Goal: Task Accomplishment & Management: Manage account settings

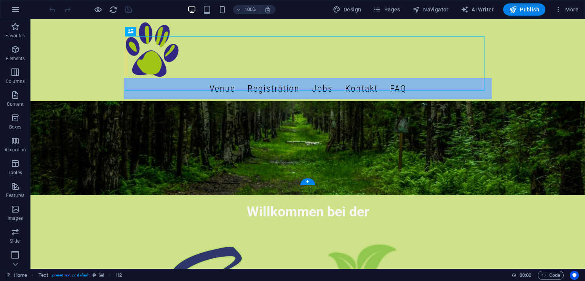
scroll to position [293, 0]
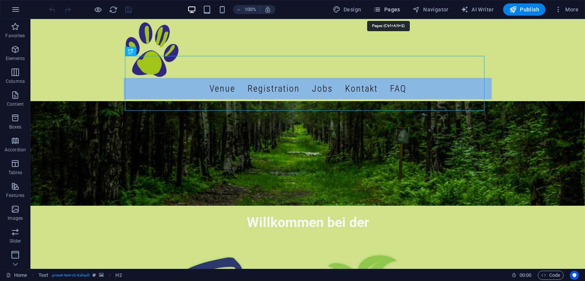
click at [386, 11] on span "Pages" at bounding box center [386, 10] width 27 height 8
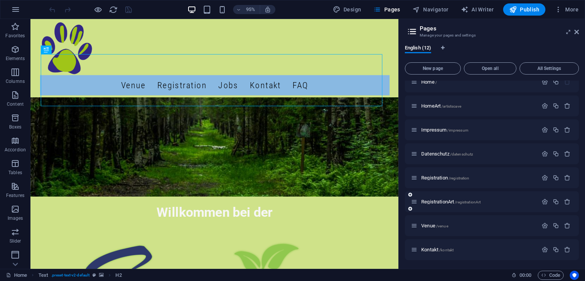
scroll to position [0, 0]
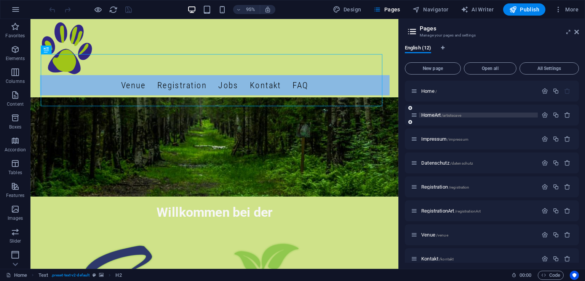
click at [430, 113] on span "HomeArt /artistscave" at bounding box center [441, 115] width 40 height 6
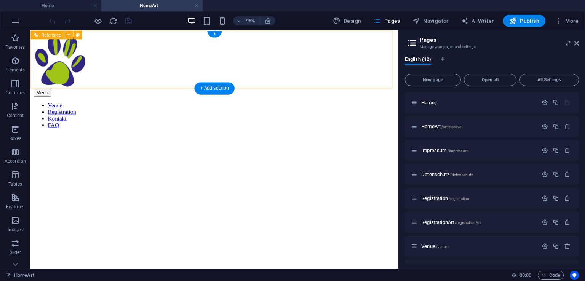
click at [232, 106] on nav "Venue Registration Kontakt FAQ" at bounding box center [224, 119] width 381 height 27
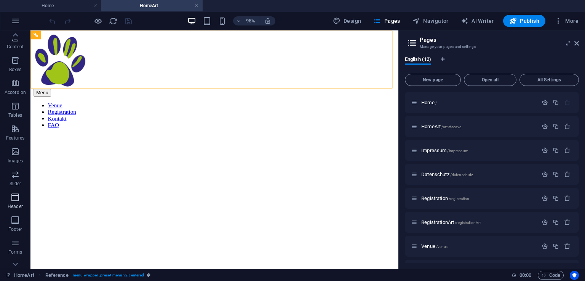
scroll to position [104, 0]
click at [16, 162] on icon "button" at bounding box center [15, 162] width 9 height 9
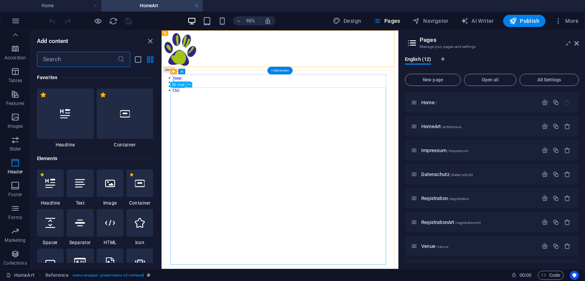
scroll to position [4585, 0]
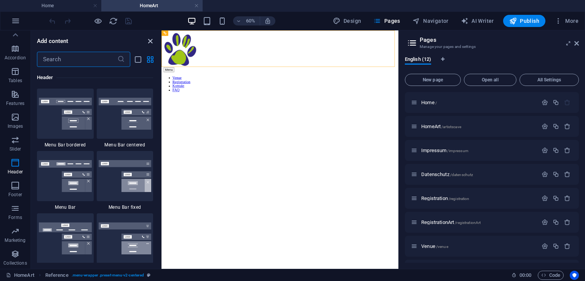
click at [150, 40] on icon "close panel" at bounding box center [150, 41] width 9 height 9
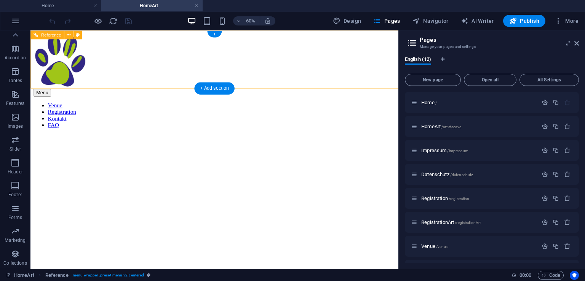
scroll to position [104, 0]
click at [350, 106] on nav "Venue Registration Kontakt FAQ" at bounding box center [224, 119] width 381 height 27
click at [213, 36] on div "+" at bounding box center [214, 34] width 14 height 6
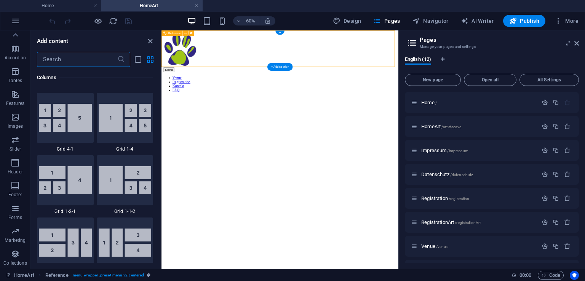
scroll to position [1332, 0]
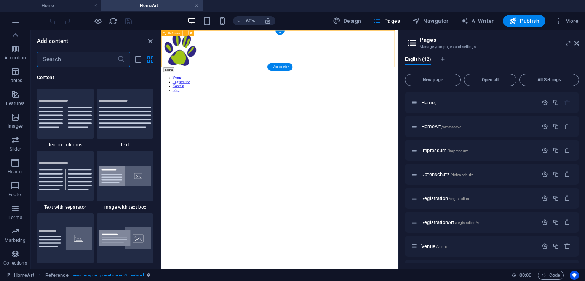
click at [392, 106] on nav "Venue Registration Kontakt FAQ" at bounding box center [358, 119] width 389 height 27
click at [153, 38] on icon "close panel" at bounding box center [150, 41] width 9 height 9
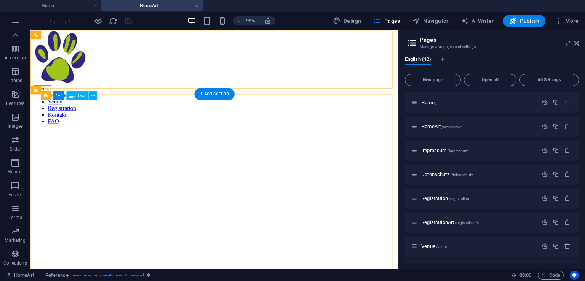
scroll to position [0, 0]
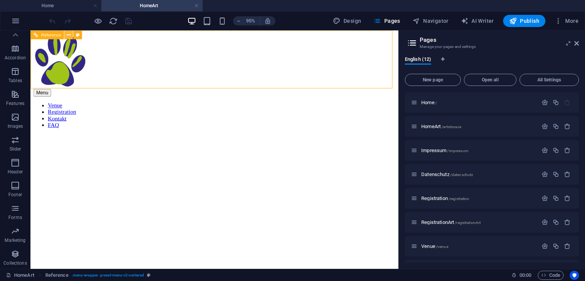
click at [67, 35] on icon at bounding box center [69, 35] width 4 height 8
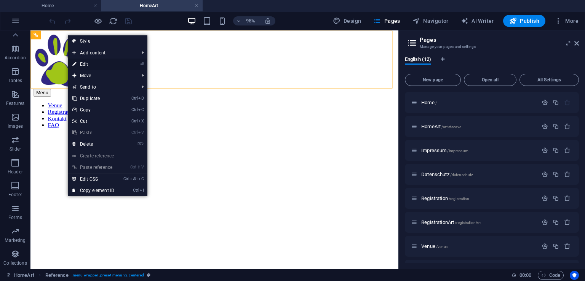
click at [95, 64] on link "⏎ Edit" at bounding box center [93, 64] width 51 height 11
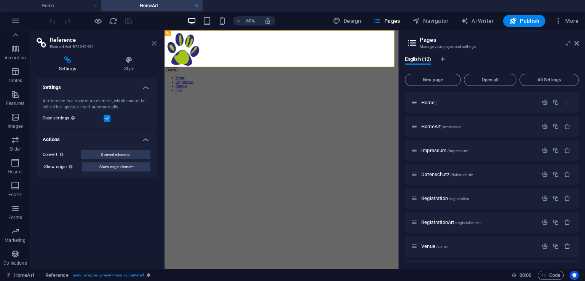
click at [153, 45] on icon at bounding box center [154, 43] width 5 height 6
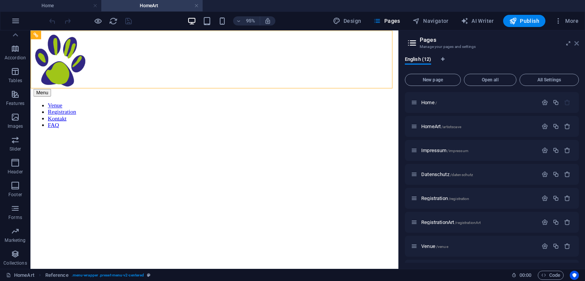
click at [575, 44] on icon at bounding box center [576, 43] width 5 height 6
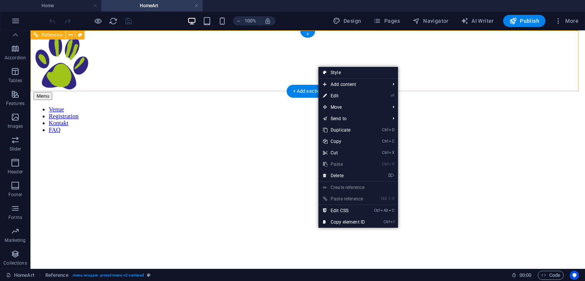
click at [198, 106] on nav "Venue Registration Kontakt FAQ" at bounding box center [308, 119] width 548 height 27
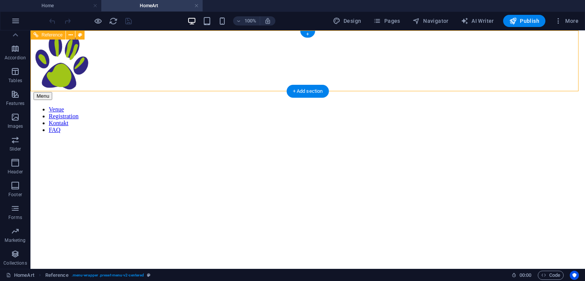
click at [211, 72] on div "Menu Venue Registration Kontakt FAQ" at bounding box center [308, 84] width 548 height 100
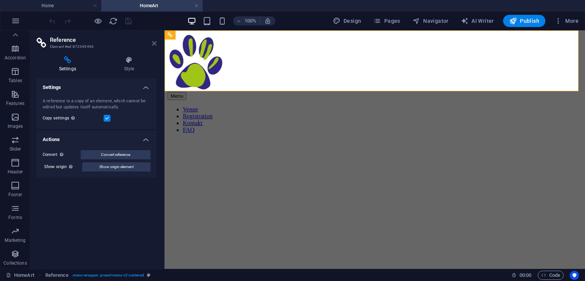
click at [153, 44] on icon at bounding box center [154, 43] width 5 height 6
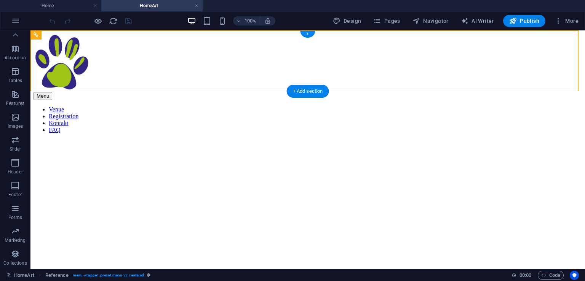
click at [311, 36] on div "+" at bounding box center [307, 34] width 15 height 7
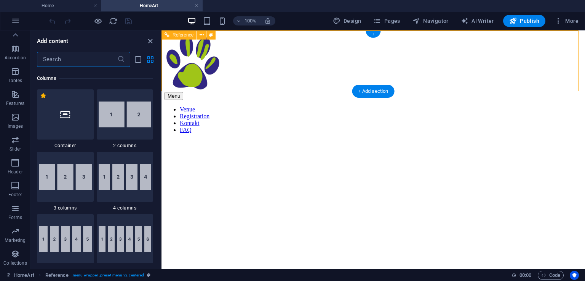
scroll to position [1332, 0]
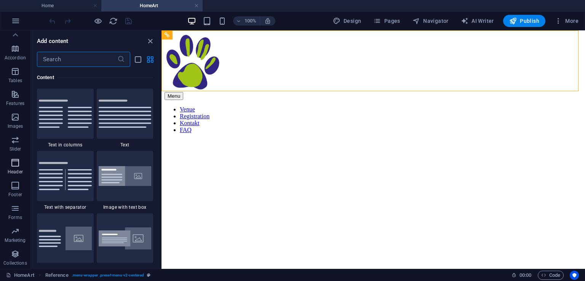
click at [12, 163] on icon "button" at bounding box center [15, 162] width 9 height 9
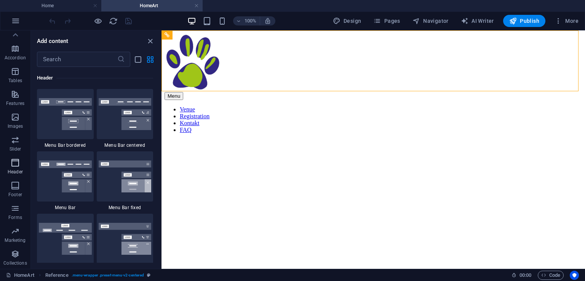
scroll to position [4585, 0]
click at [150, 41] on icon "close panel" at bounding box center [150, 41] width 9 height 9
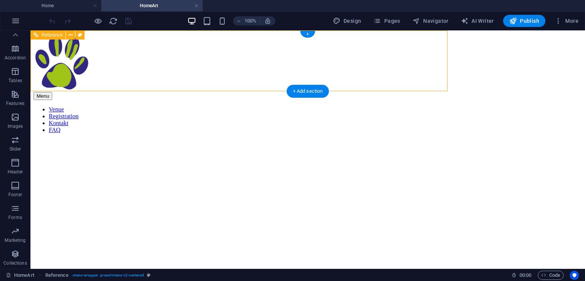
scroll to position [104, 0]
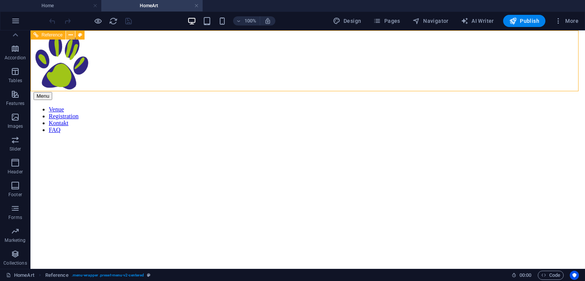
click at [68, 38] on button at bounding box center [70, 34] width 9 height 9
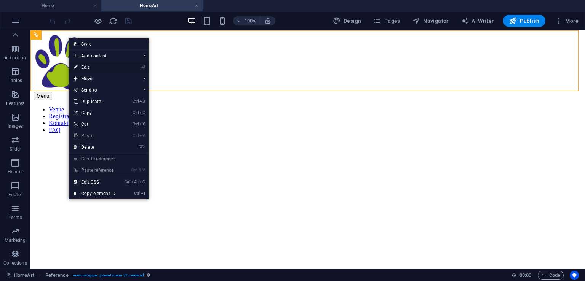
click at [110, 66] on link "⏎ Edit" at bounding box center [94, 67] width 51 height 11
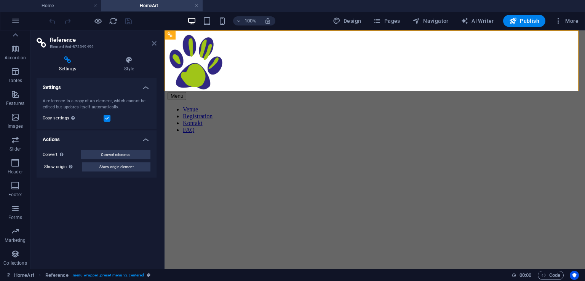
click at [154, 43] on icon at bounding box center [154, 43] width 5 height 6
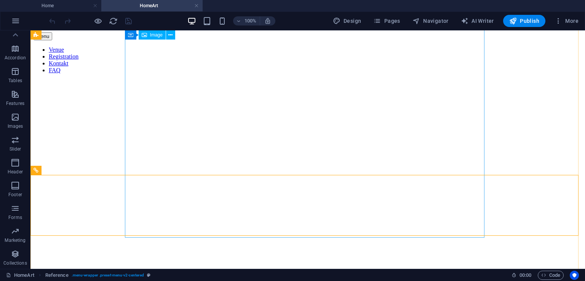
scroll to position [0, 0]
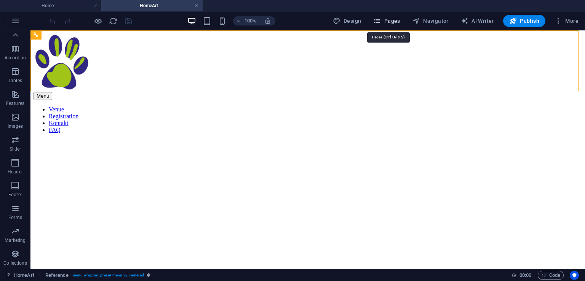
click at [386, 24] on span "Pages" at bounding box center [386, 21] width 27 height 8
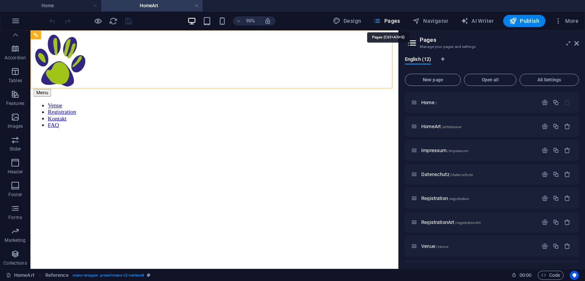
click at [394, 25] on button "Pages" at bounding box center [386, 21] width 33 height 12
click at [433, 126] on span "HomeArt /artistscave" at bounding box center [441, 127] width 40 height 6
click at [578, 43] on icon at bounding box center [576, 43] width 5 height 6
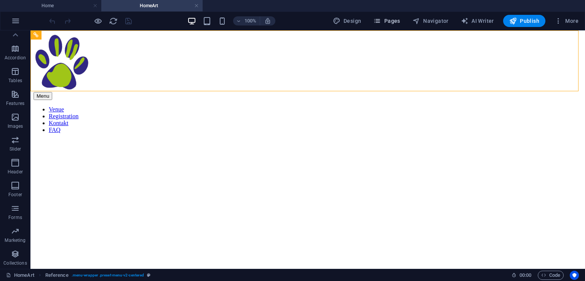
click at [388, 22] on span "Pages" at bounding box center [386, 21] width 27 height 8
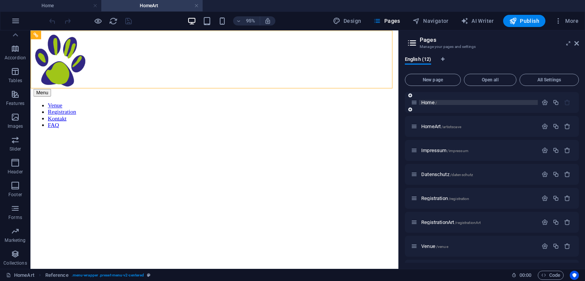
click at [429, 103] on span "Home /" at bounding box center [429, 103] width 16 height 6
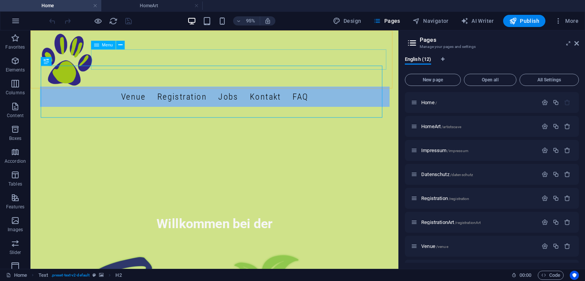
click at [140, 89] on nav "Venue Registration Jobs Kontakt FAQ" at bounding box center [224, 99] width 368 height 21
click at [106, 46] on span "Menu" at bounding box center [107, 45] width 11 height 4
click at [122, 46] on icon at bounding box center [120, 45] width 4 height 8
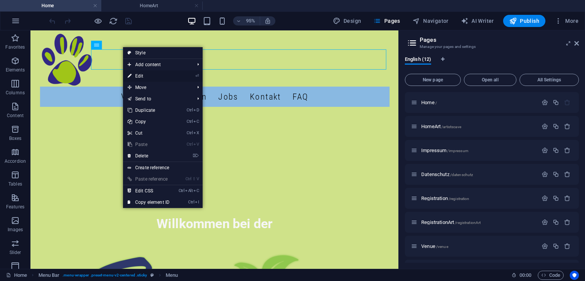
click at [151, 77] on link "⏎ Edit" at bounding box center [148, 75] width 51 height 11
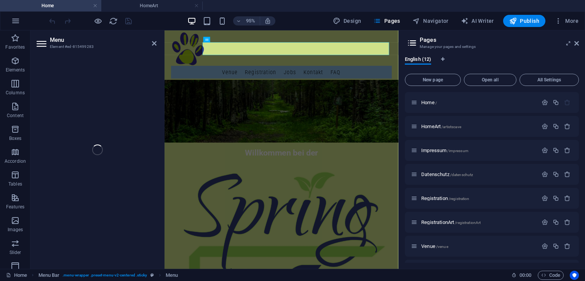
select select "6"
select select
select select "4"
select select
select select "9"
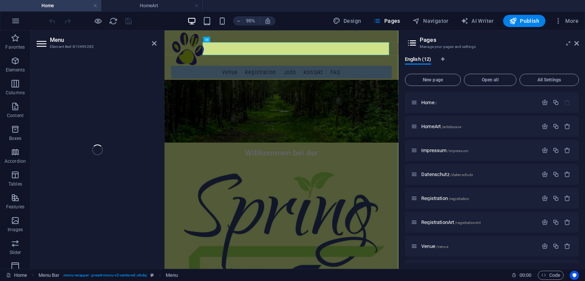
select select
select select "7"
select select
select select "10"
select select
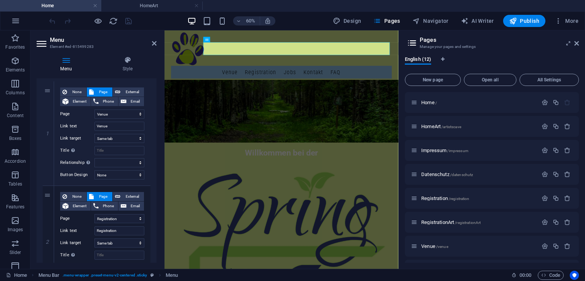
scroll to position [35, 0]
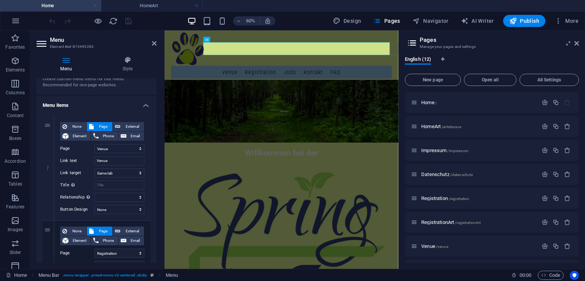
click at [94, 5] on link at bounding box center [95, 5] width 5 height 7
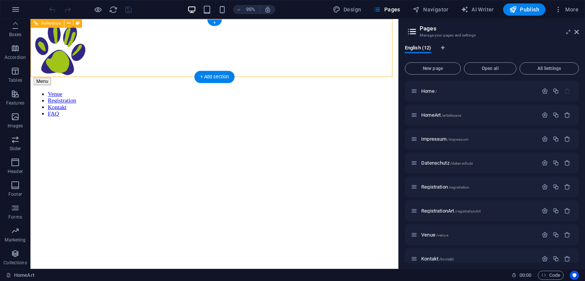
click at [146, 95] on nav "Venue Registration Kontakt FAQ" at bounding box center [224, 108] width 381 height 27
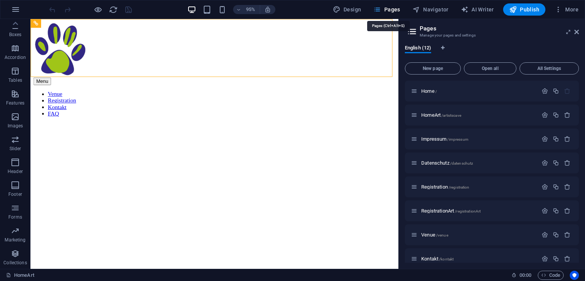
click at [395, 10] on span "Pages" at bounding box center [386, 10] width 27 height 8
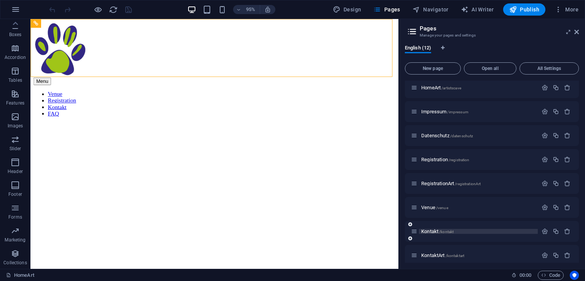
scroll to position [0, 0]
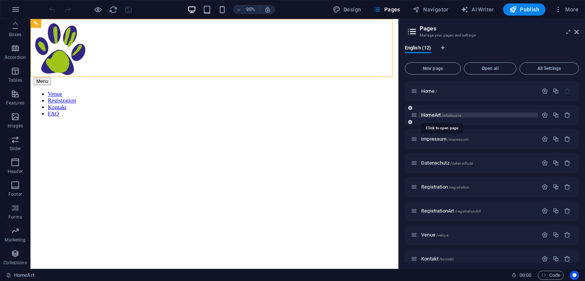
click at [431, 115] on span "HomeArt /artistscave" at bounding box center [441, 115] width 40 height 6
click at [426, 91] on span "Home /" at bounding box center [429, 91] width 16 height 6
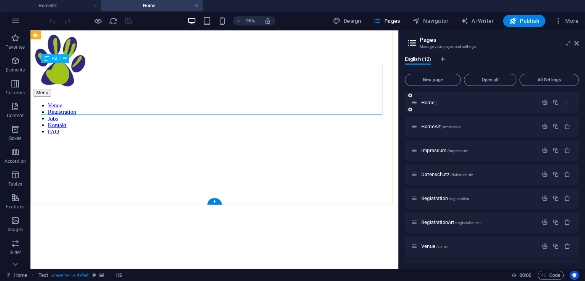
scroll to position [296, 0]
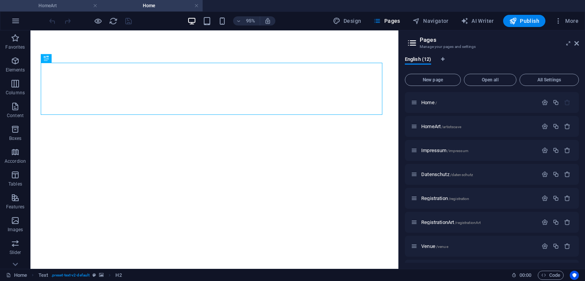
click at [70, 3] on h4 "HomeArt" at bounding box center [50, 6] width 101 height 8
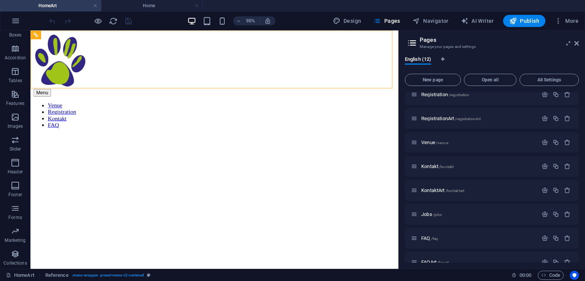
scroll to position [117, 0]
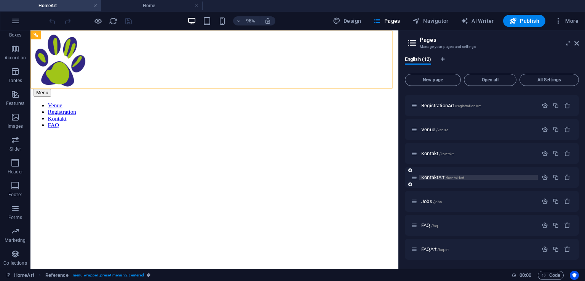
click at [431, 177] on span "KontaktArt /kontaktart" at bounding box center [442, 178] width 43 height 6
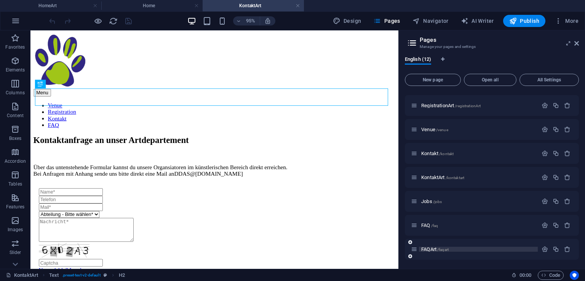
click at [429, 250] on span "FAQArt /faqart" at bounding box center [434, 250] width 27 height 6
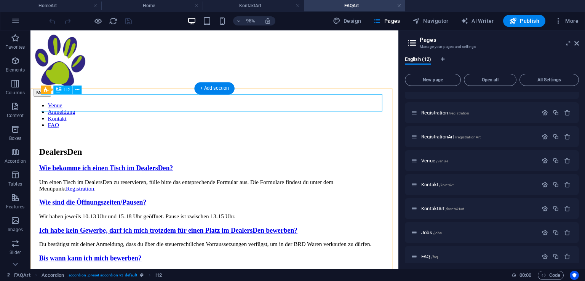
scroll to position [0, 0]
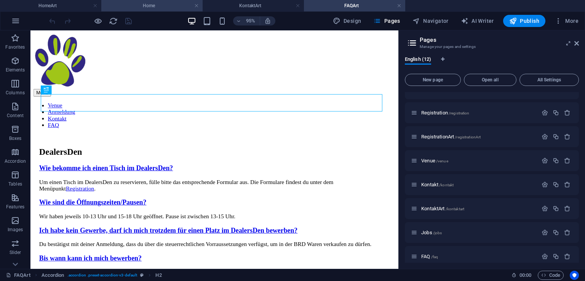
click at [143, 5] on h4 "Home" at bounding box center [151, 6] width 101 height 8
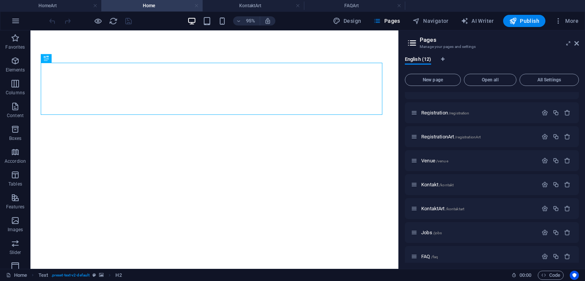
click at [197, 7] on link at bounding box center [196, 5] width 5 height 7
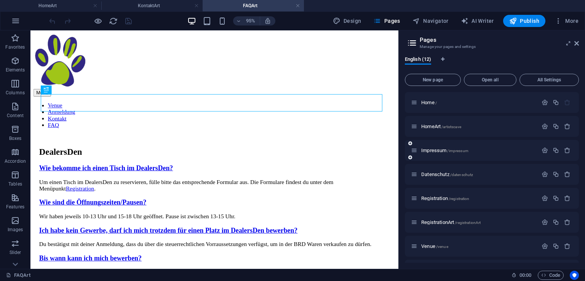
scroll to position [35, 0]
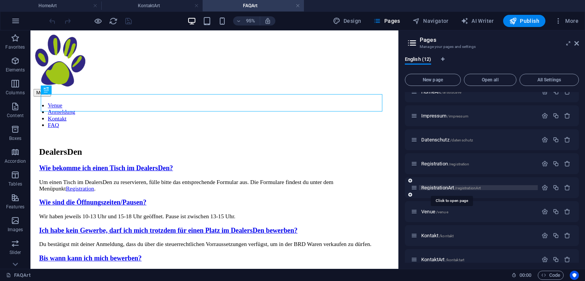
click at [442, 187] on span "RegistrationArt /registrationArt" at bounding box center [450, 188] width 59 height 6
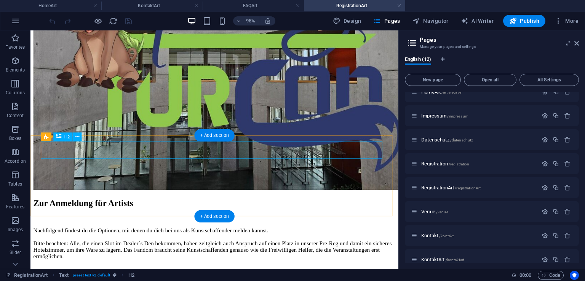
scroll to position [232, 0]
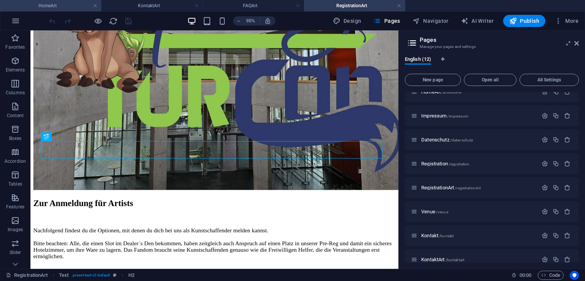
click at [51, 6] on h4 "HomeArt" at bounding box center [50, 6] width 101 height 8
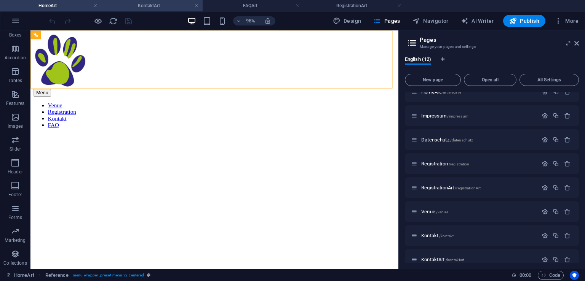
click at [153, 8] on h4 "KontaktArt" at bounding box center [151, 6] width 101 height 8
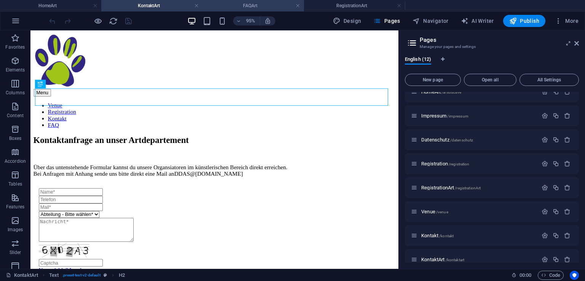
click at [231, 5] on h4 "FAQArt" at bounding box center [253, 6] width 101 height 8
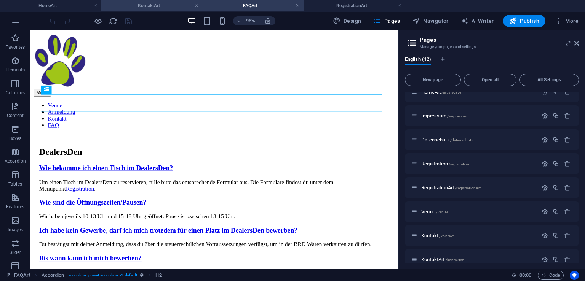
click at [165, 8] on h4 "KontaktArt" at bounding box center [151, 6] width 101 height 8
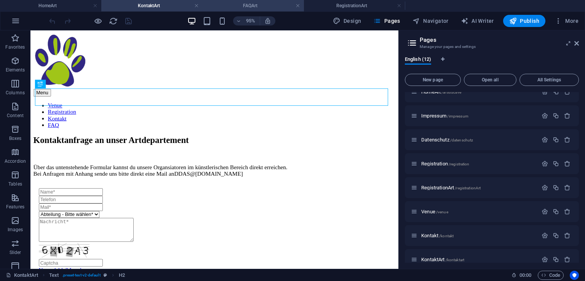
click at [242, 5] on h4 "FAQArt" at bounding box center [253, 6] width 101 height 8
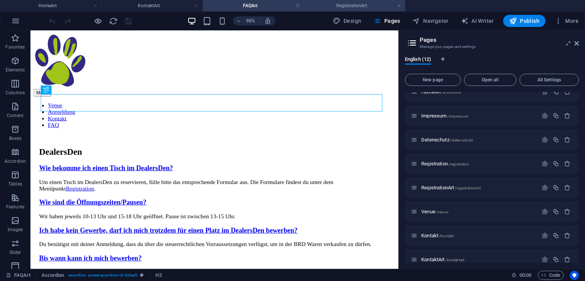
click at [340, 2] on h4 "RegistrationArt" at bounding box center [354, 6] width 101 height 8
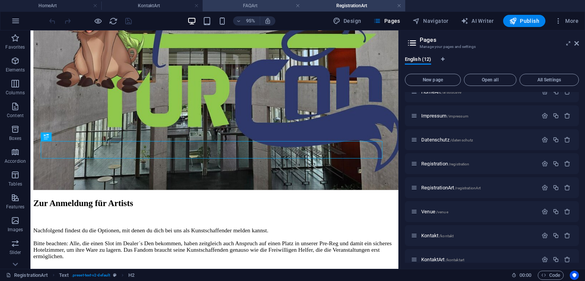
click at [238, 6] on h4 "FAQArt" at bounding box center [253, 6] width 101 height 8
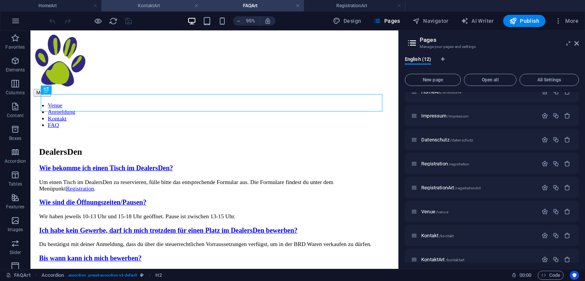
click at [150, 5] on h4 "KontaktArt" at bounding box center [151, 6] width 101 height 8
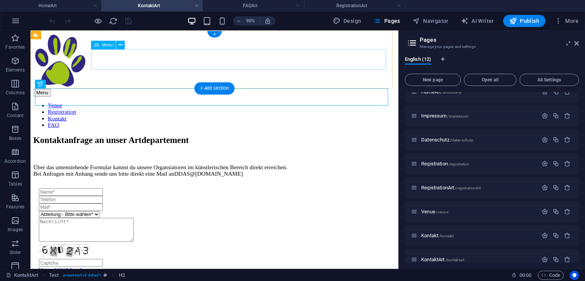
click at [233, 106] on nav "Venue Registration Kontakt FAQ" at bounding box center [224, 119] width 381 height 27
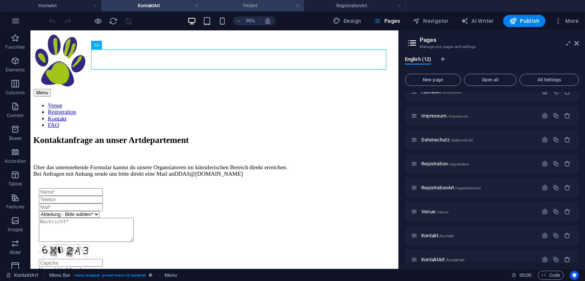
click at [240, 7] on h4 "FAQArt" at bounding box center [253, 6] width 101 height 8
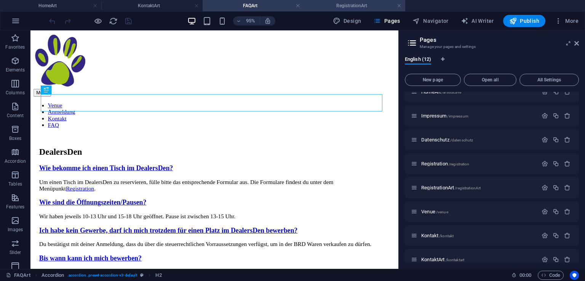
click at [330, 5] on h4 "RegistrationArt" at bounding box center [354, 6] width 101 height 8
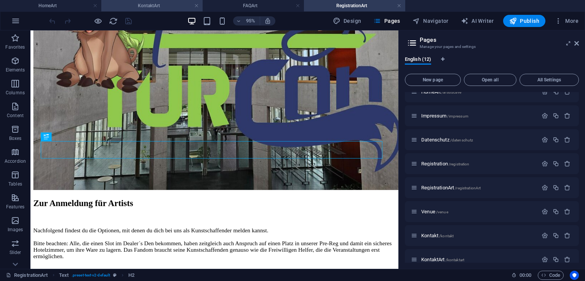
click at [148, 6] on h4 "KontaktArt" at bounding box center [151, 6] width 101 height 8
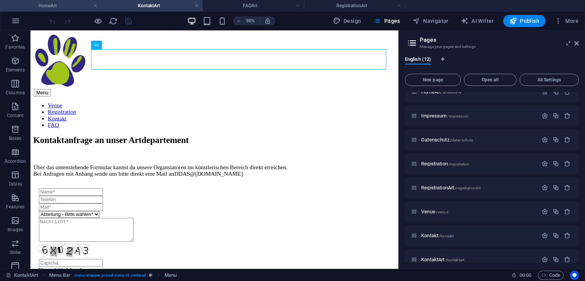
click at [57, 5] on h4 "HomeArt" at bounding box center [50, 6] width 101 height 8
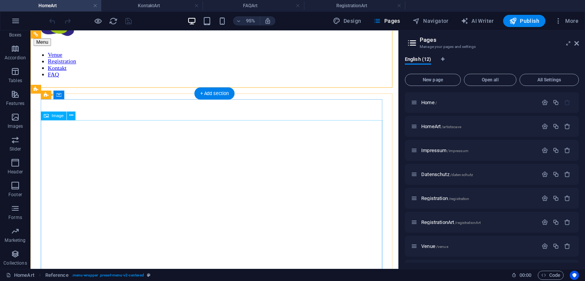
scroll to position [0, 0]
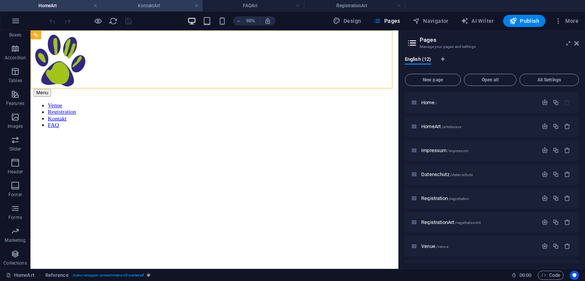
click at [152, 8] on h4 "KontaktArt" at bounding box center [151, 6] width 101 height 8
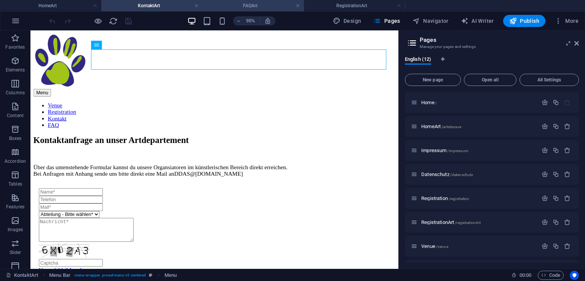
click at [248, 9] on h4 "FAQArt" at bounding box center [253, 6] width 101 height 8
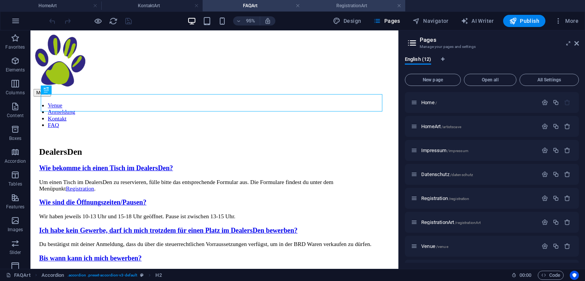
click at [332, 5] on h4 "RegistrationArt" at bounding box center [354, 6] width 101 height 8
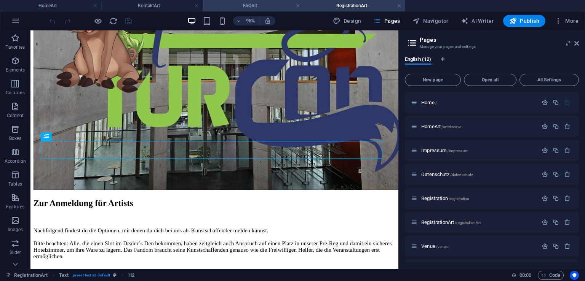
click at [261, 10] on li "FAQArt" at bounding box center [253, 5] width 101 height 11
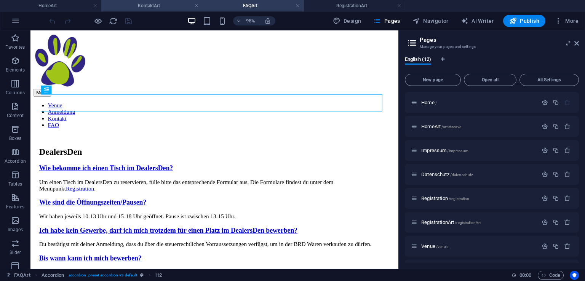
click at [162, 8] on h4 "KontaktArt" at bounding box center [151, 6] width 101 height 8
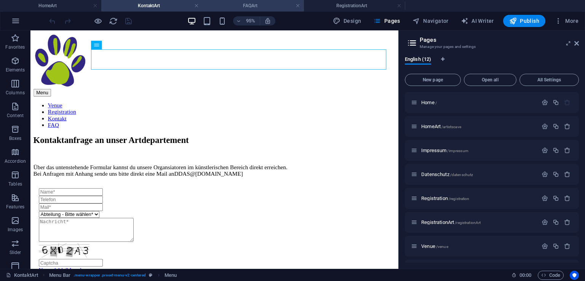
click at [251, 7] on h4 "FAQArt" at bounding box center [253, 6] width 101 height 8
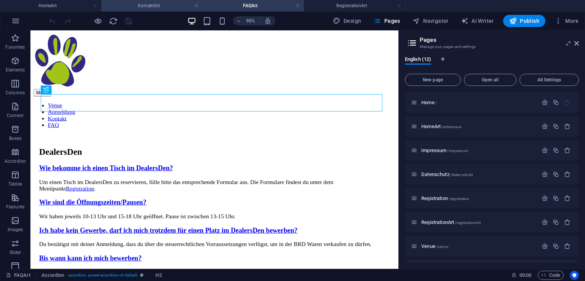
click at [164, 9] on h4 "KontaktArt" at bounding box center [151, 6] width 101 height 8
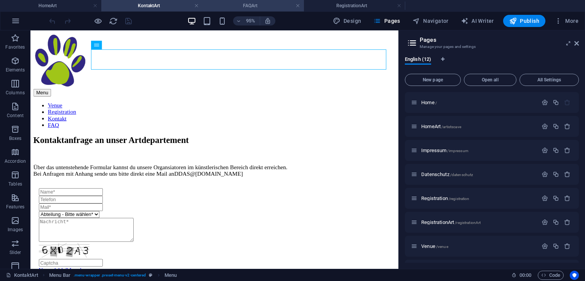
click at [247, 5] on h4 "FAQArt" at bounding box center [253, 6] width 101 height 8
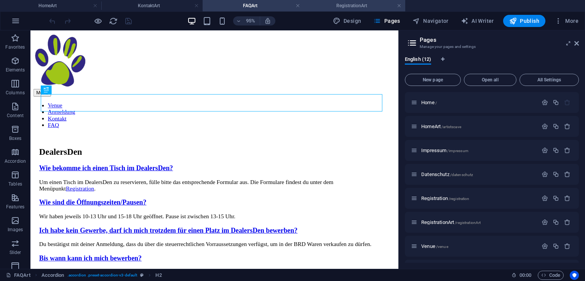
click at [337, 6] on h4 "RegistrationArt" at bounding box center [354, 6] width 101 height 8
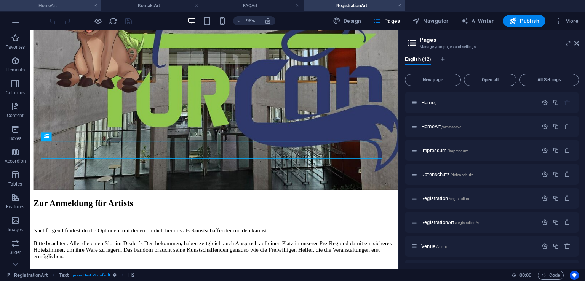
click at [45, 6] on h4 "HomeArt" at bounding box center [50, 6] width 101 height 8
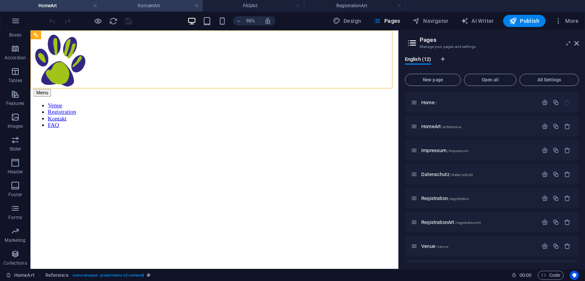
click at [142, 6] on h4 "KontaktArt" at bounding box center [151, 6] width 101 height 8
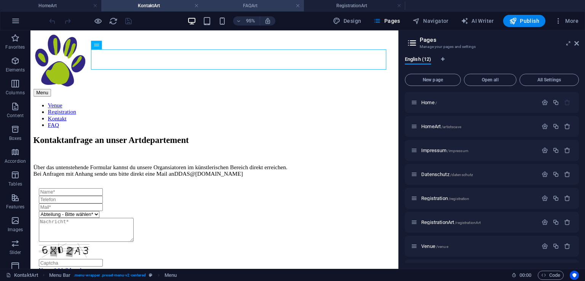
click at [249, 7] on h4 "FAQArt" at bounding box center [253, 6] width 101 height 8
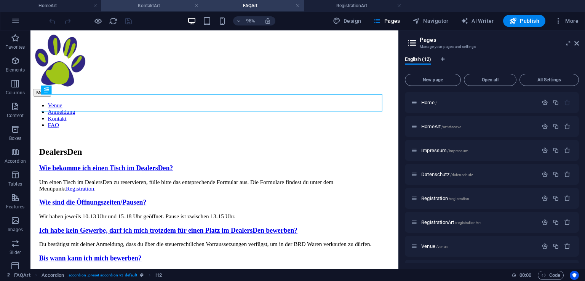
click at [148, 8] on h4 "KontaktArt" at bounding box center [151, 6] width 101 height 8
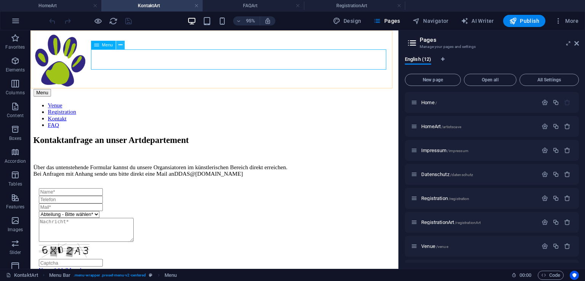
click at [119, 45] on icon at bounding box center [120, 45] width 4 height 8
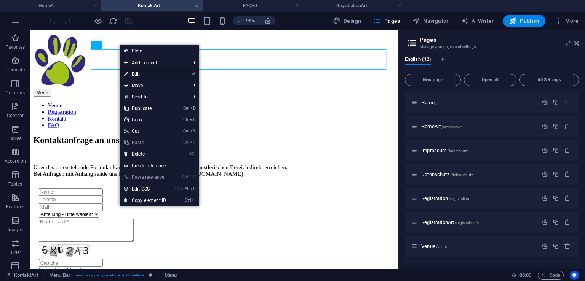
click at [138, 75] on link "⏎ Edit" at bounding box center [145, 74] width 51 height 11
select select "6"
select select
select select "5"
select select
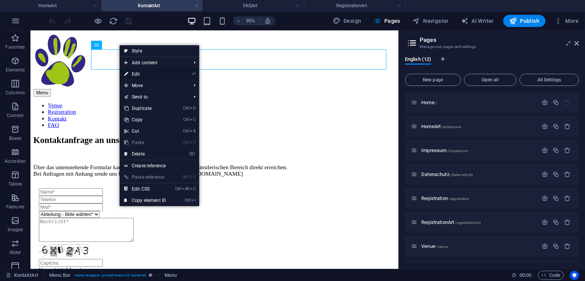
select select "7"
select select
select select "11"
select select
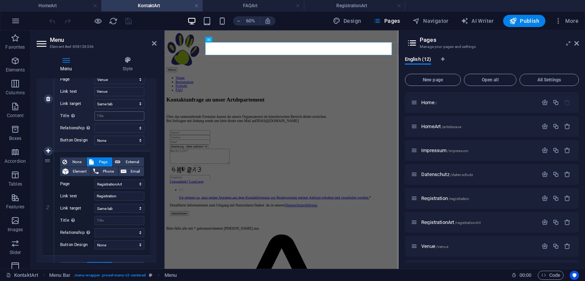
scroll to position [139, 0]
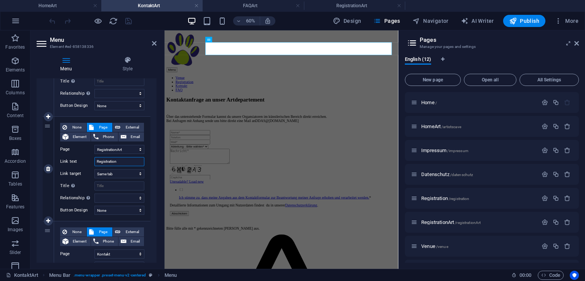
drag, startPoint x: 119, startPoint y: 161, endPoint x: 97, endPoint y: 161, distance: 21.7
click at [97, 161] on input "Registration" at bounding box center [119, 161] width 50 height 9
type input "Anmeld"
select select
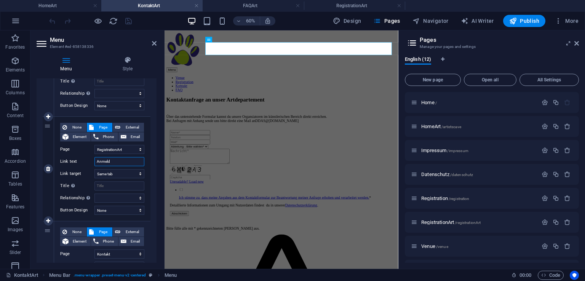
select select
type input "Anmeldung"
select select
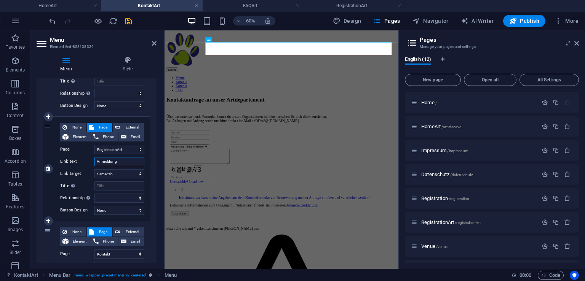
select select
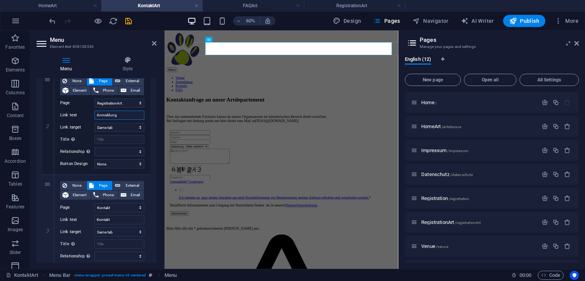
scroll to position [153, 0]
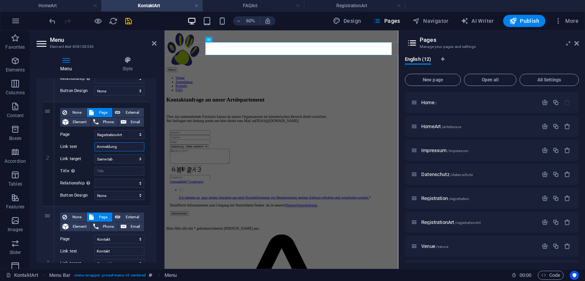
type input "Anmeldung"
click at [147, 211] on div "1 None Page External Element Phone Email Page Home HomeArt Impressum Datenschut…" at bounding box center [97, 206] width 120 height 431
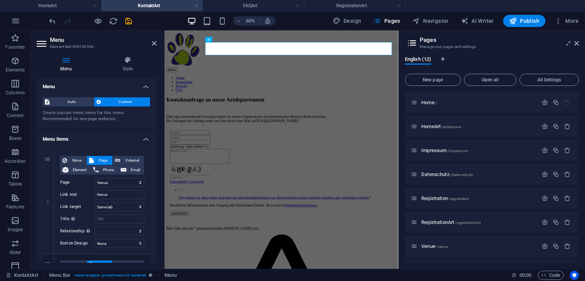
scroll to position [0, 0]
click at [153, 45] on icon at bounding box center [154, 43] width 5 height 6
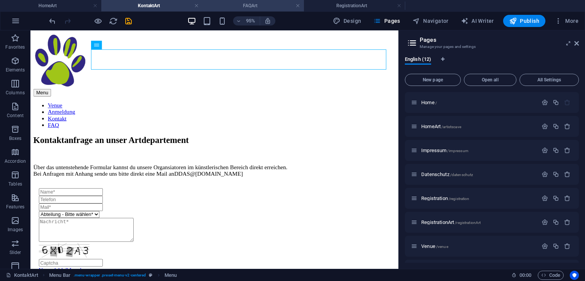
click at [256, 7] on h4 "FAQArt" at bounding box center [253, 6] width 101 height 8
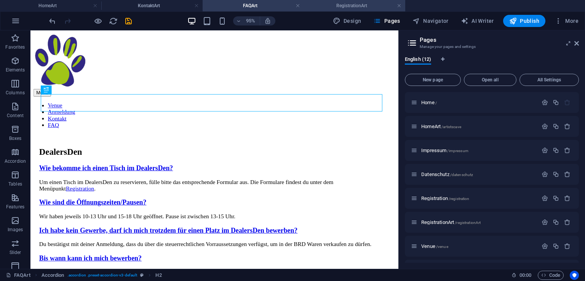
click at [342, 6] on h4 "RegistrationArt" at bounding box center [354, 6] width 101 height 8
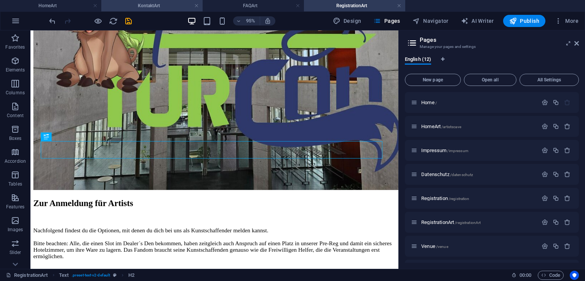
click at [145, 5] on h4 "KontaktArt" at bounding box center [151, 6] width 101 height 8
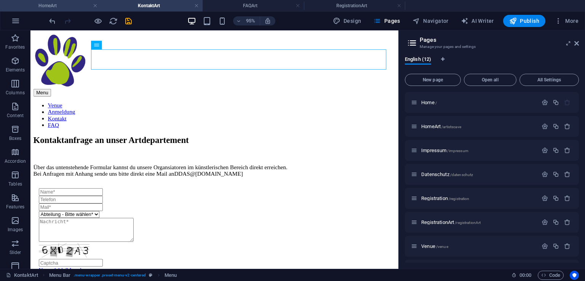
click at [52, 7] on h4 "HomeArt" at bounding box center [50, 6] width 101 height 8
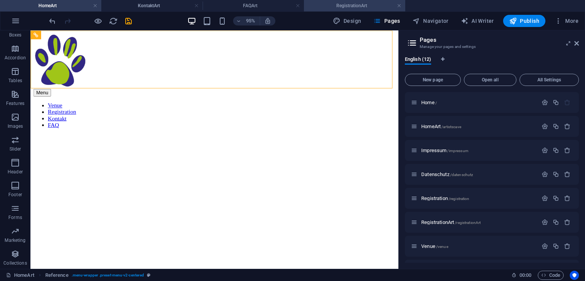
click at [349, 9] on h4 "RegistrationArt" at bounding box center [354, 6] width 101 height 8
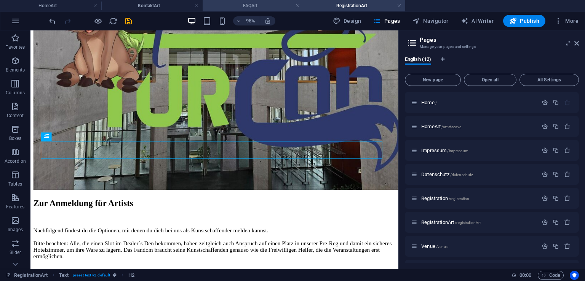
click at [238, 6] on h4 "FAQArt" at bounding box center [253, 6] width 101 height 8
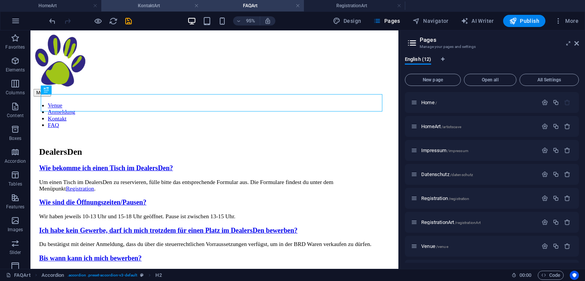
click at [148, 8] on h4 "KontaktArt" at bounding box center [151, 6] width 101 height 8
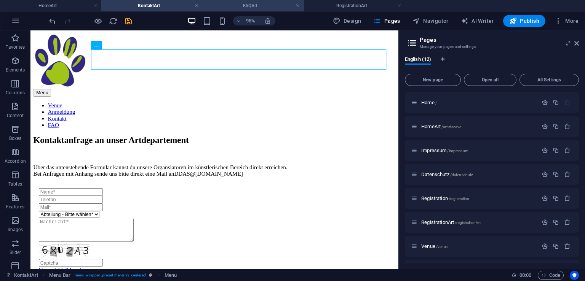
click at [239, 8] on h4 "FAQArt" at bounding box center [253, 6] width 101 height 8
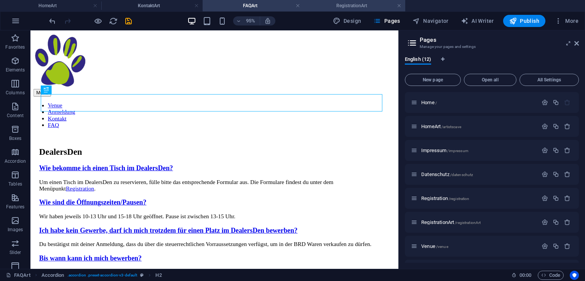
click at [335, 3] on h4 "RegistrationArt" at bounding box center [354, 6] width 101 height 8
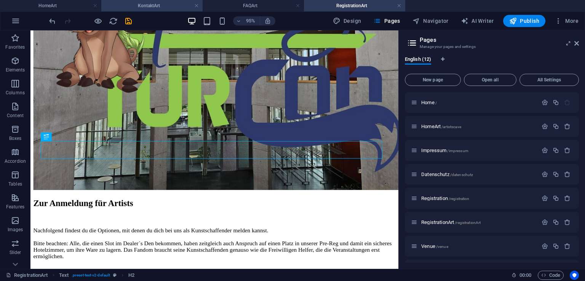
click at [151, 6] on h4 "KontaktArt" at bounding box center [151, 6] width 101 height 8
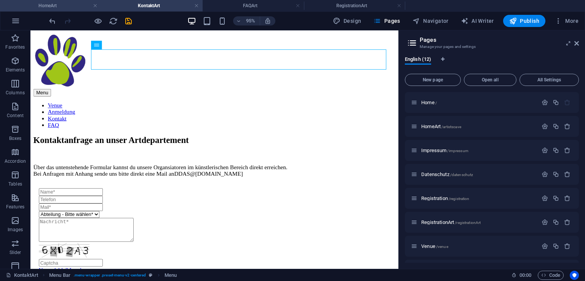
click at [61, 5] on h4 "HomeArt" at bounding box center [50, 6] width 101 height 8
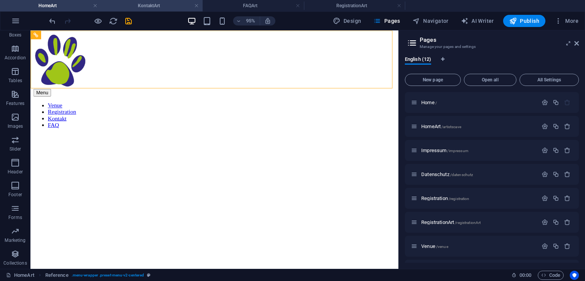
click at [145, 5] on h4 "KontaktArt" at bounding box center [151, 6] width 101 height 8
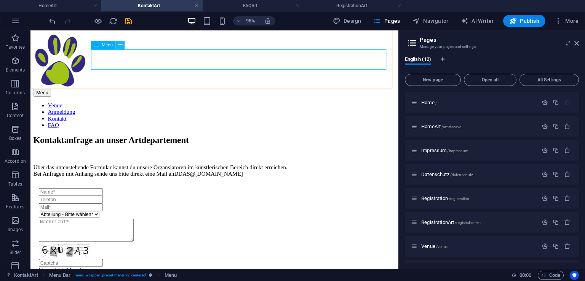
click at [119, 45] on icon at bounding box center [120, 45] width 4 height 8
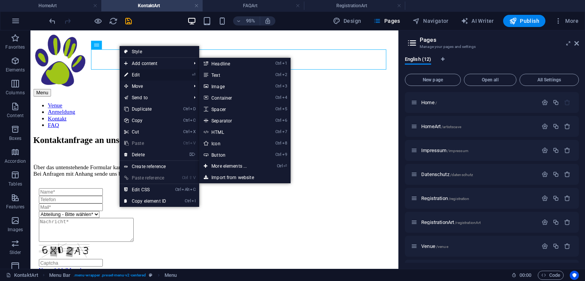
click at [139, 74] on link "⏎ Edit" at bounding box center [145, 74] width 51 height 11
select select "6"
select select
select select "5"
select select
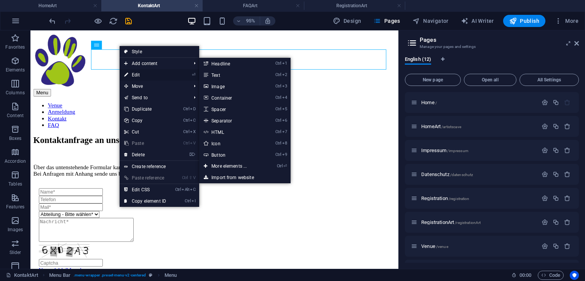
select select "7"
select select
select select "11"
select select
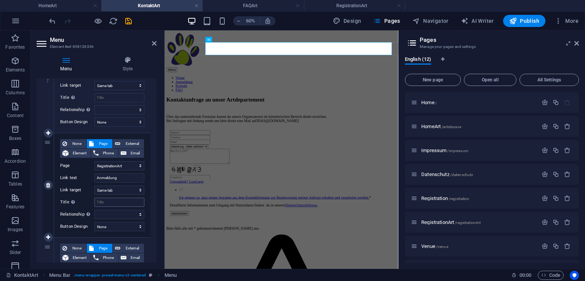
scroll to position [139, 0]
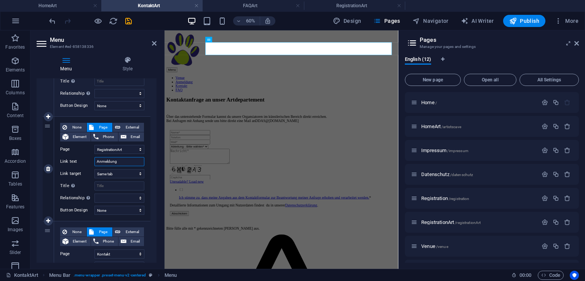
click at [99, 162] on input "Anmeldung" at bounding box center [119, 161] width 50 height 9
type input "nmeldung"
select select
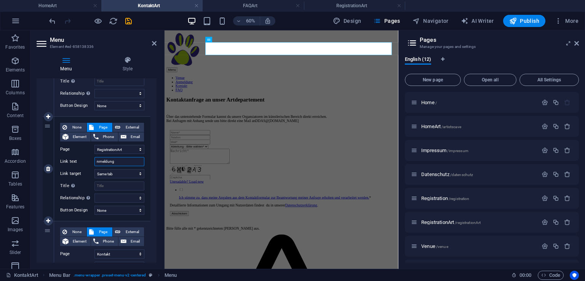
select select
type input "Künstlnmeldung"
select select
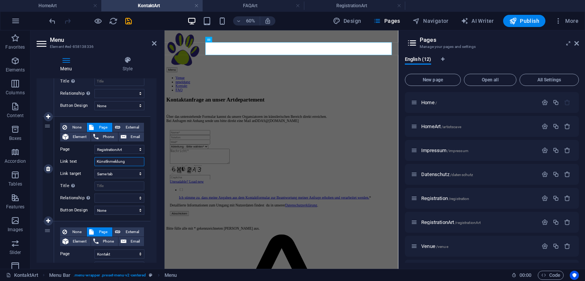
select select
type input "Künstleranmeldung"
select select
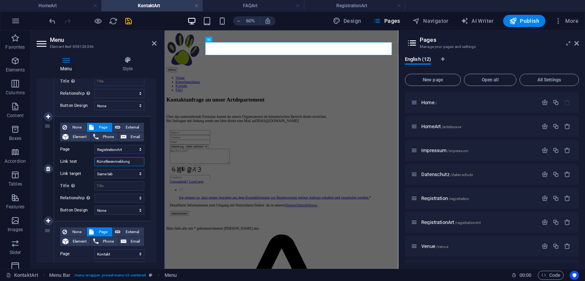
select select
type input "Künstleranmeldung"
click at [145, 201] on div "1 None Page External Element Phone Email Page Home HomeArt Impressum Datenschut…" at bounding box center [97, 221] width 120 height 431
click at [241, 7] on h4 "FAQArt" at bounding box center [253, 6] width 101 height 8
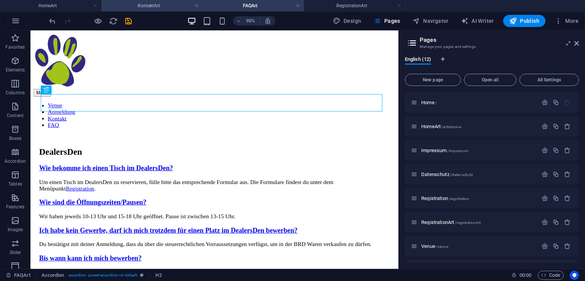
click at [156, 8] on h4 "KontaktArt" at bounding box center [151, 6] width 101 height 8
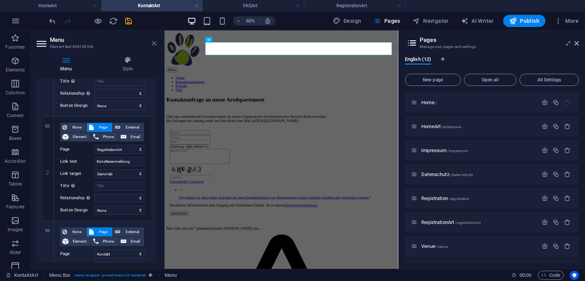
click at [154, 46] on icon at bounding box center [154, 43] width 5 height 6
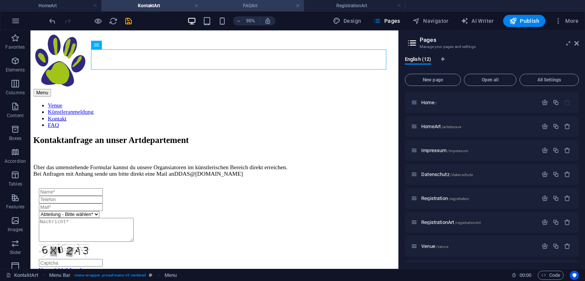
click at [247, 4] on h4 "FAQArt" at bounding box center [253, 6] width 101 height 8
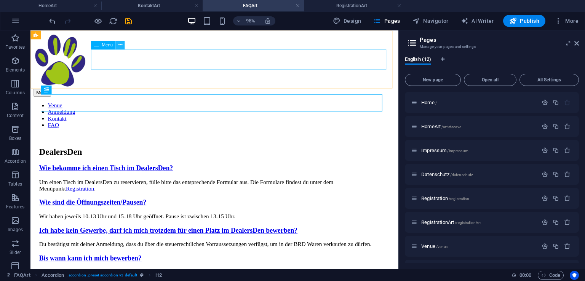
click at [120, 46] on icon at bounding box center [120, 45] width 4 height 8
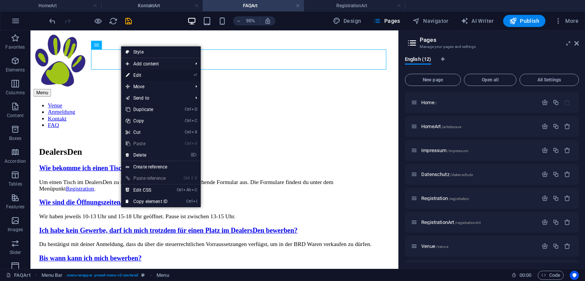
click at [157, 76] on link "⏎ Edit" at bounding box center [146, 75] width 51 height 11
select select "6"
select select
select select "5"
select select
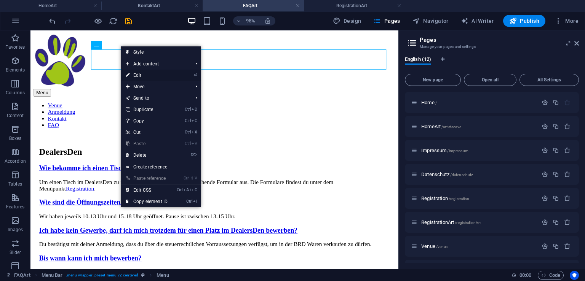
select select "8"
select select
select select "11"
select select
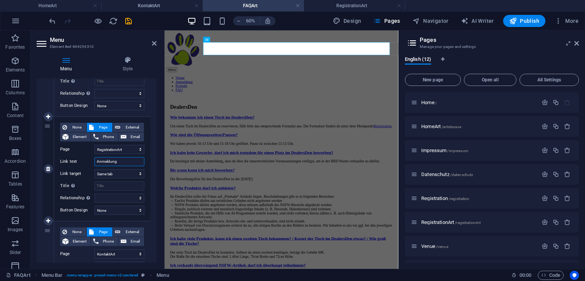
click at [99, 160] on input "Anmeldung" at bounding box center [119, 161] width 50 height 9
type input "nmeldung"
select select
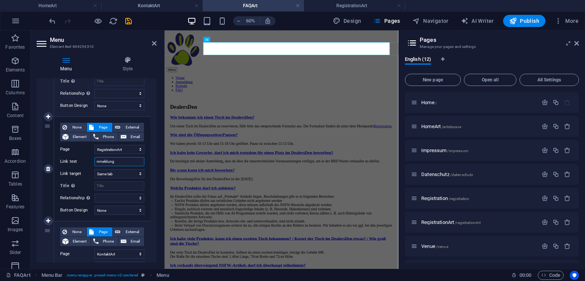
select select
type input "Künstleranmeldung"
select select
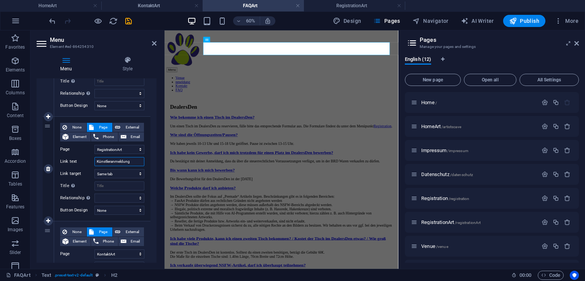
select select
type input "Künstleranmeldung"
click at [154, 41] on icon at bounding box center [154, 43] width 5 height 6
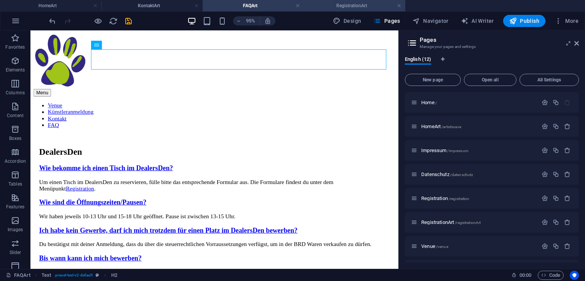
click at [347, 7] on h4 "RegistrationArt" at bounding box center [354, 6] width 101 height 8
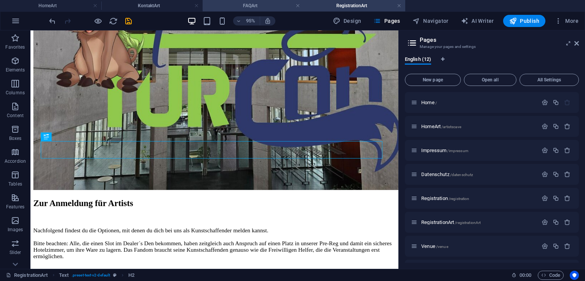
click at [254, 8] on h4 "FAQArt" at bounding box center [253, 6] width 101 height 8
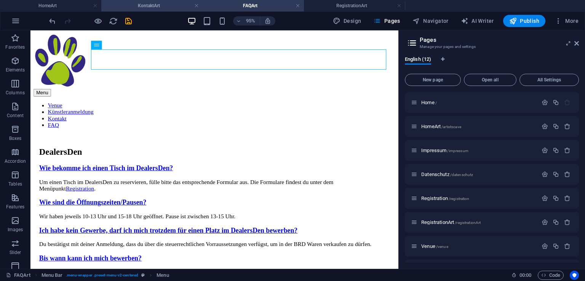
click at [152, 6] on h4 "KontaktArt" at bounding box center [151, 6] width 101 height 8
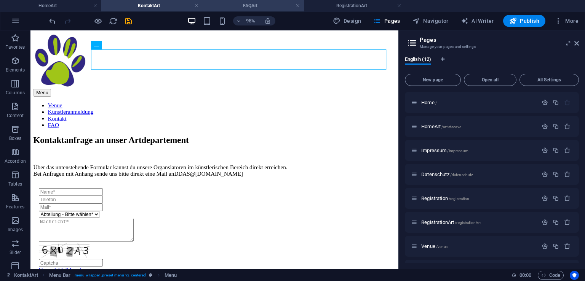
click at [259, 7] on h4 "FAQArt" at bounding box center [253, 6] width 101 height 8
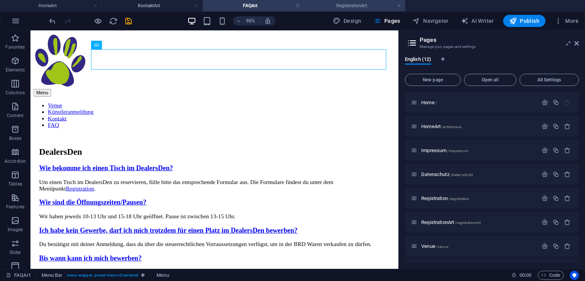
click at [342, 8] on h4 "RegistrationArt" at bounding box center [354, 6] width 101 height 8
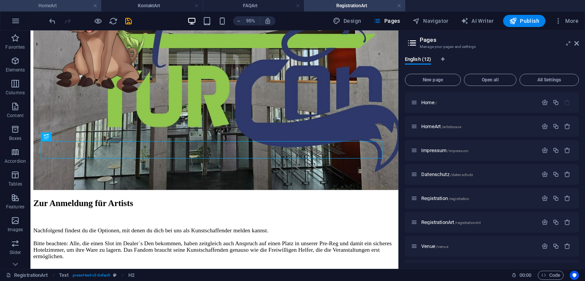
click at [52, 5] on h4 "HomeArt" at bounding box center [50, 6] width 101 height 8
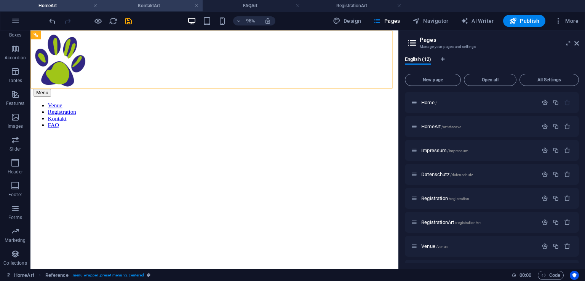
click at [138, 7] on h4 "KontaktArt" at bounding box center [151, 6] width 101 height 8
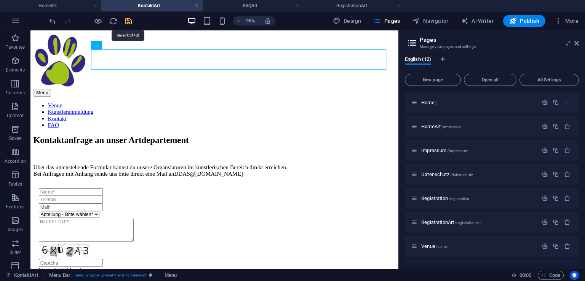
click at [129, 21] on icon "save" at bounding box center [128, 21] width 9 height 9
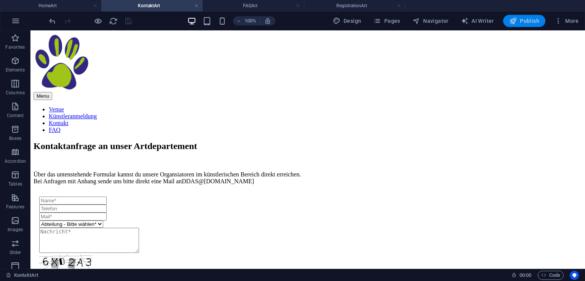
click at [531, 22] on span "Publish" at bounding box center [524, 21] width 30 height 8
